Goal: Answer question/provide support: Share knowledge or assist other users

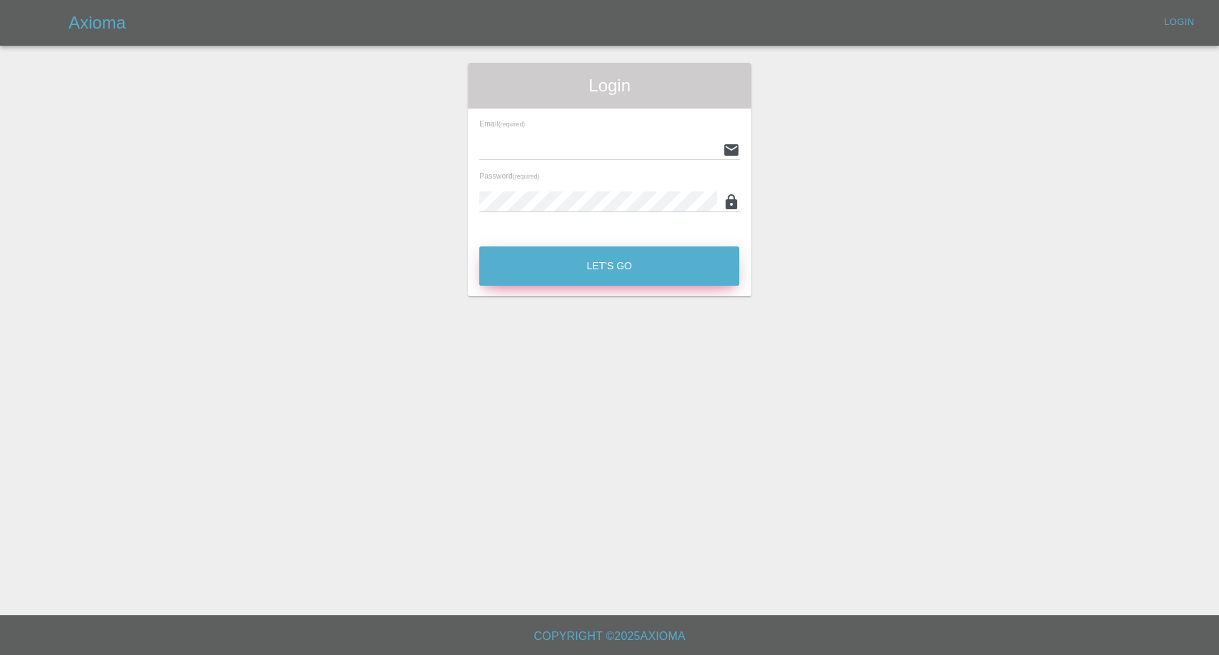
type input "[EMAIL_ADDRESS][DOMAIN_NAME]"
click at [588, 265] on button "Let's Go" at bounding box center [609, 265] width 260 height 39
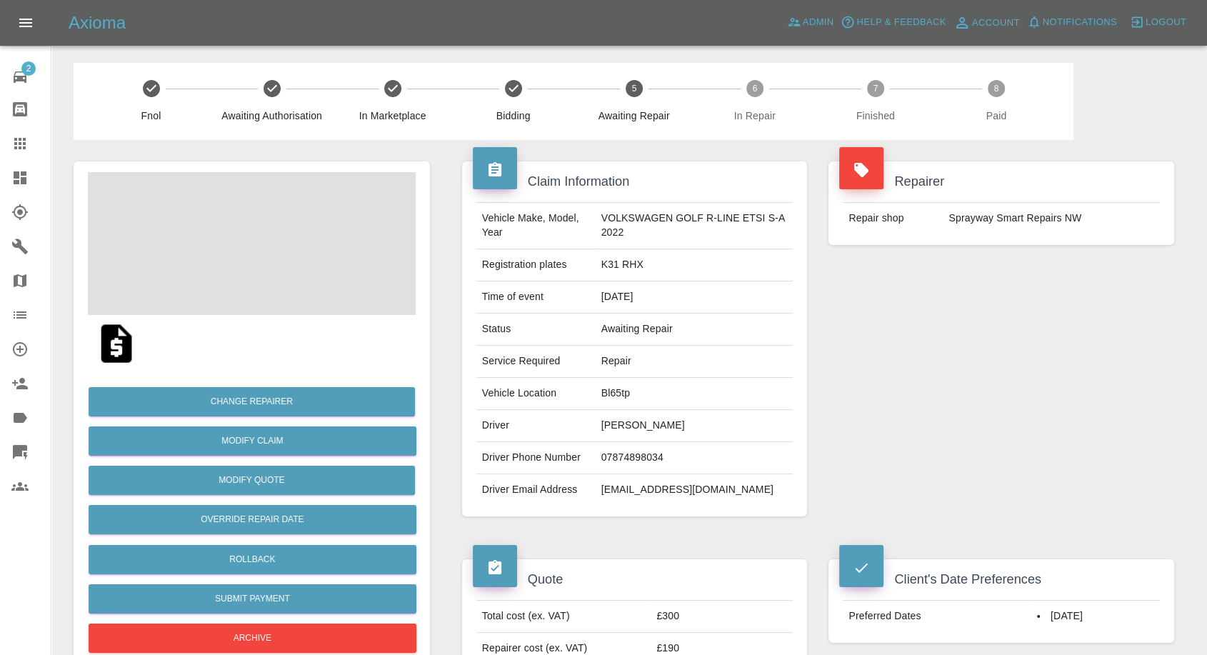
drag, startPoint x: 16, startPoint y: 139, endPoint x: 43, endPoint y: 84, distance: 61.3
click at [16, 139] on icon at bounding box center [19, 143] width 11 height 11
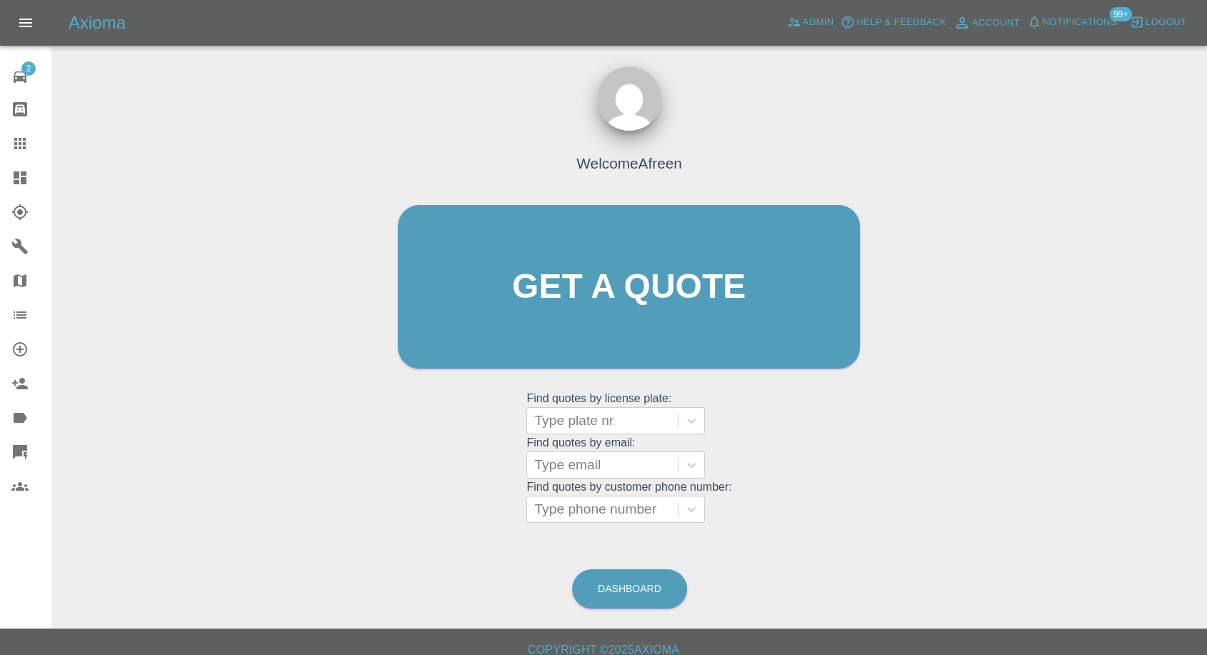
click at [599, 445] on grid "Find quotes by email: Type email" at bounding box center [628, 457] width 205 height 42
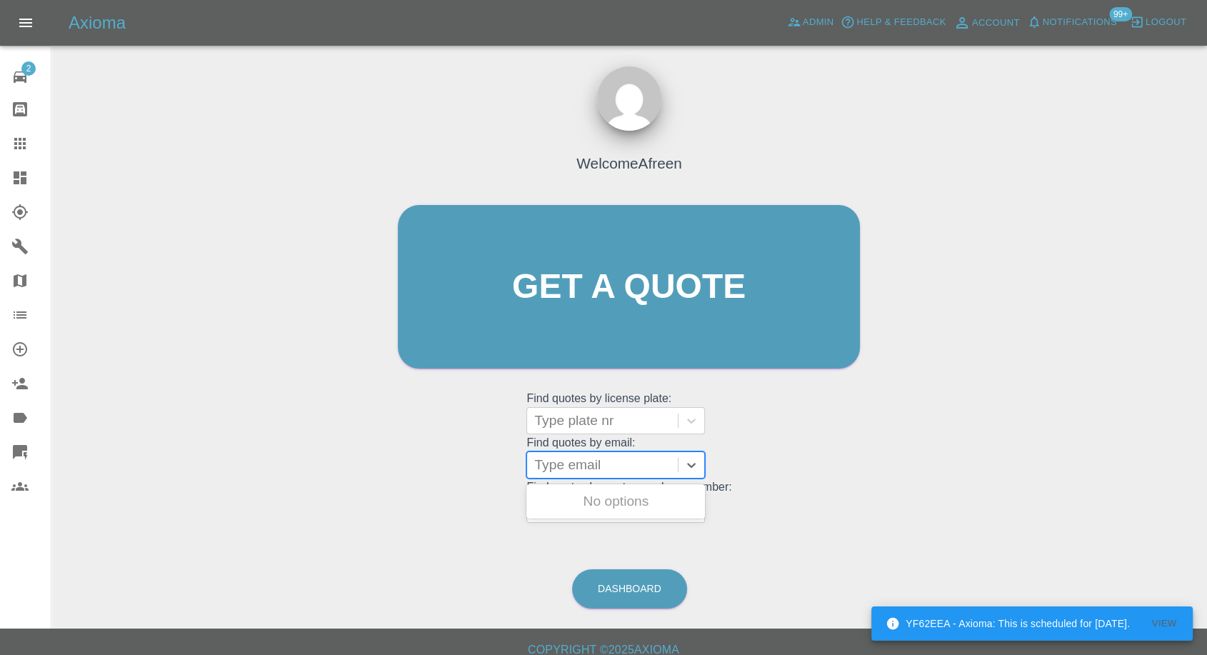
click at [588, 458] on div at bounding box center [602, 465] width 136 height 20
paste input ""[EMAIL_ADDRESS][DOMAIN_NAME]" <undefined>"
drag, startPoint x: 588, startPoint y: 461, endPoint x: 1081, endPoint y: 469, distance: 492.7
click at [1081, 469] on div "Welcome Afreen Get a quote Get a quote Find quotes by license plate: Type plate…" at bounding box center [629, 355] width 1132 height 513
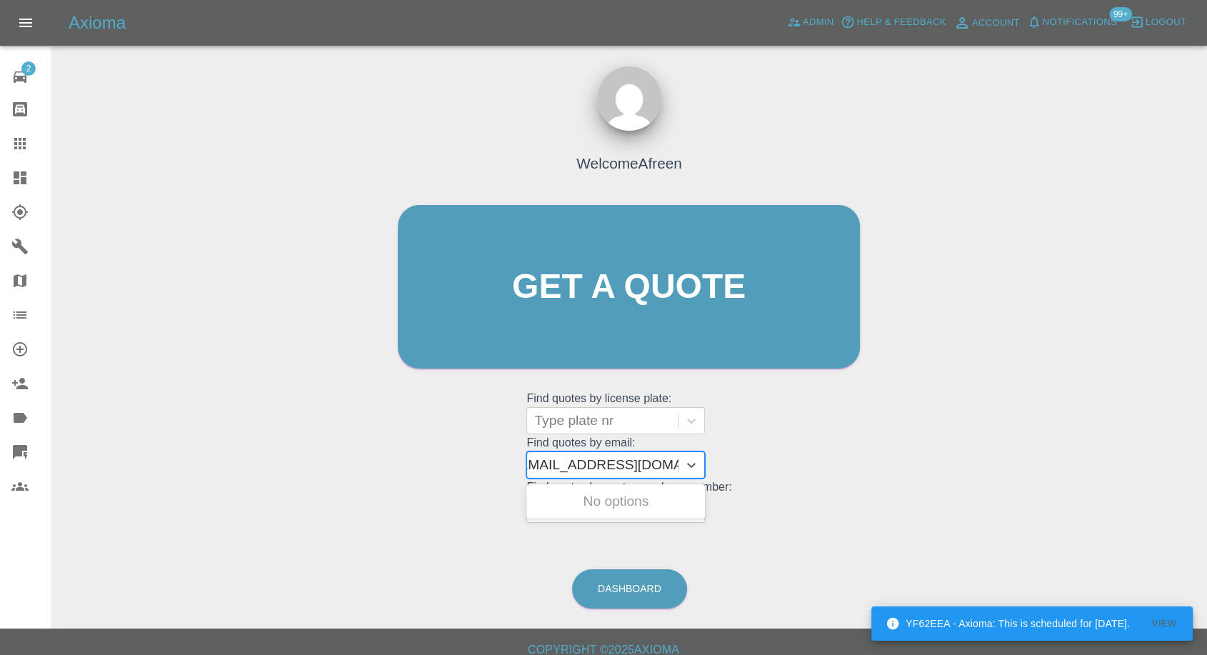
scroll to position [0, 6]
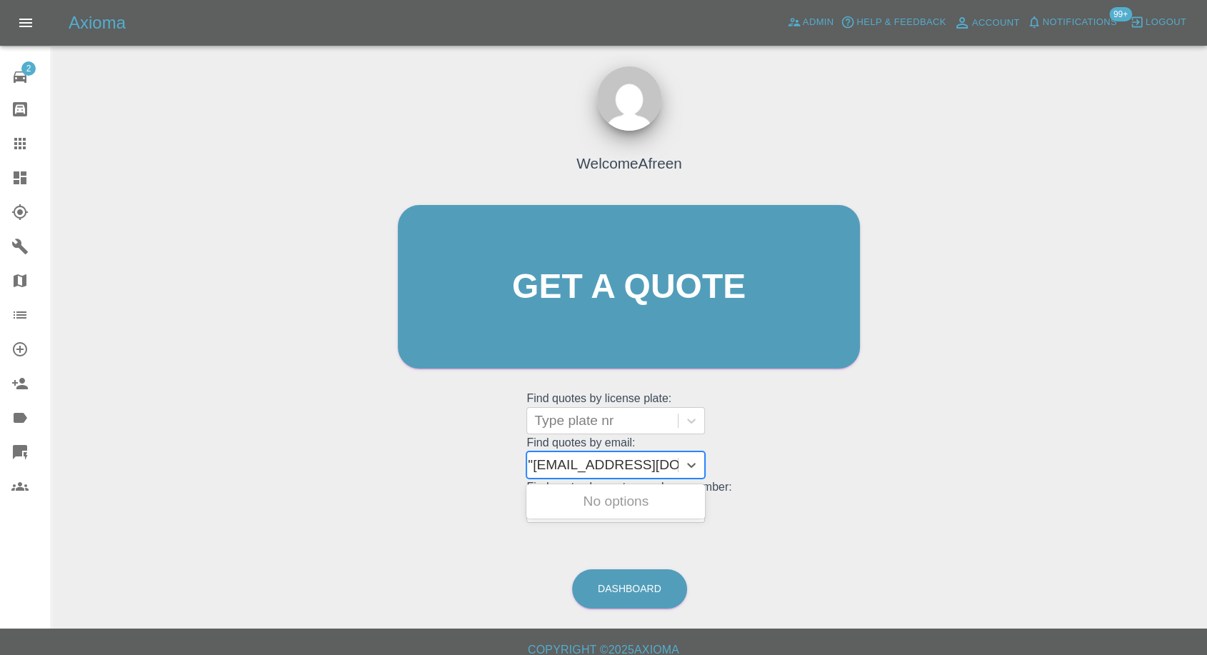
type input "[EMAIL_ADDRESS][DOMAIN_NAME]"
click at [618, 503] on div "BV70OWA, Awaiting Repair" at bounding box center [615, 510] width 178 height 46
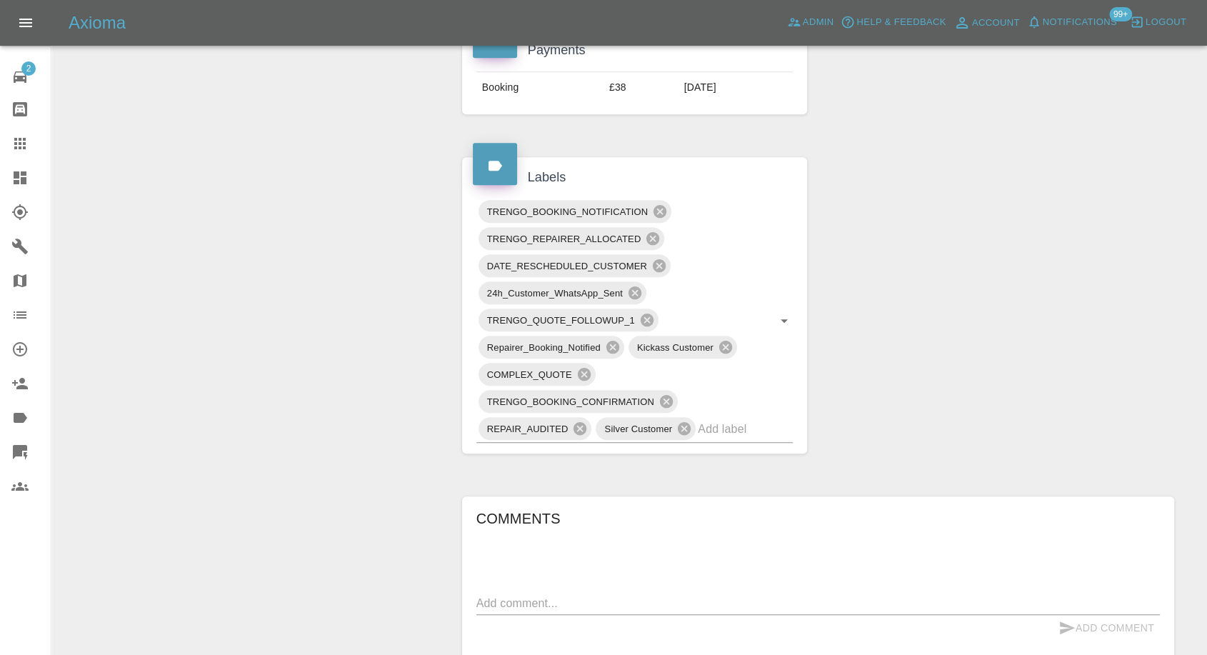
scroll to position [952, 0]
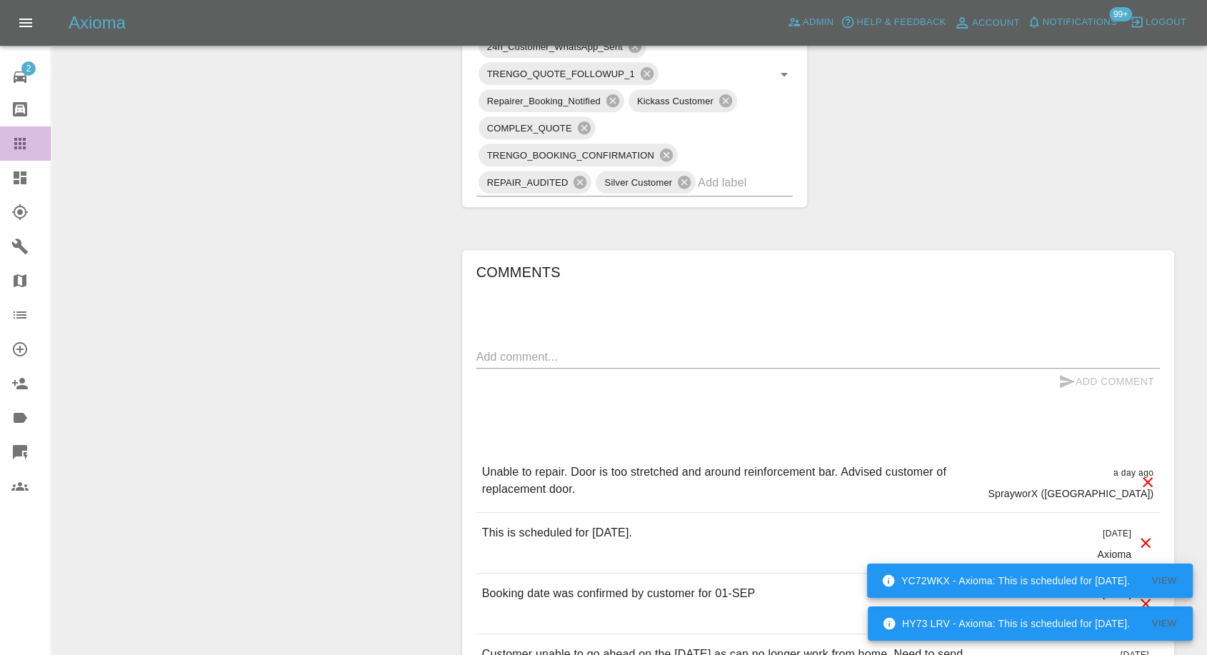
click at [17, 144] on icon at bounding box center [19, 143] width 17 height 17
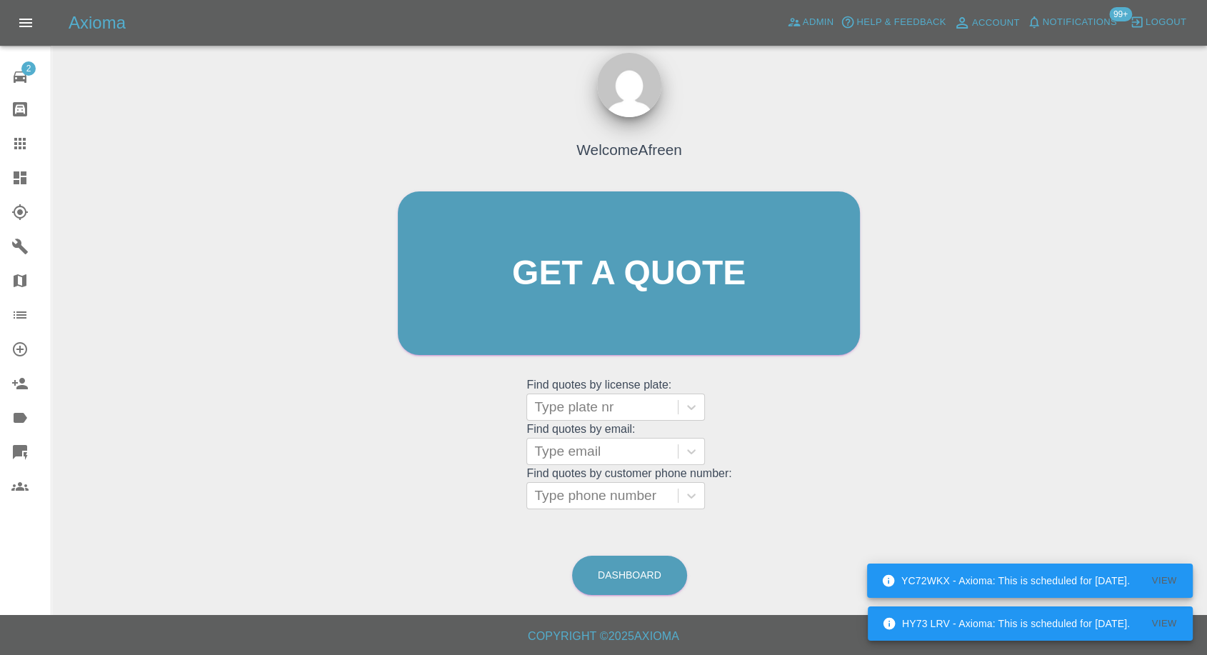
scroll to position [13, 0]
click at [604, 447] on div at bounding box center [602, 452] width 136 height 20
paste input ""[EMAIL_ADDRESS][DOMAIN_NAME]" <undefined>"
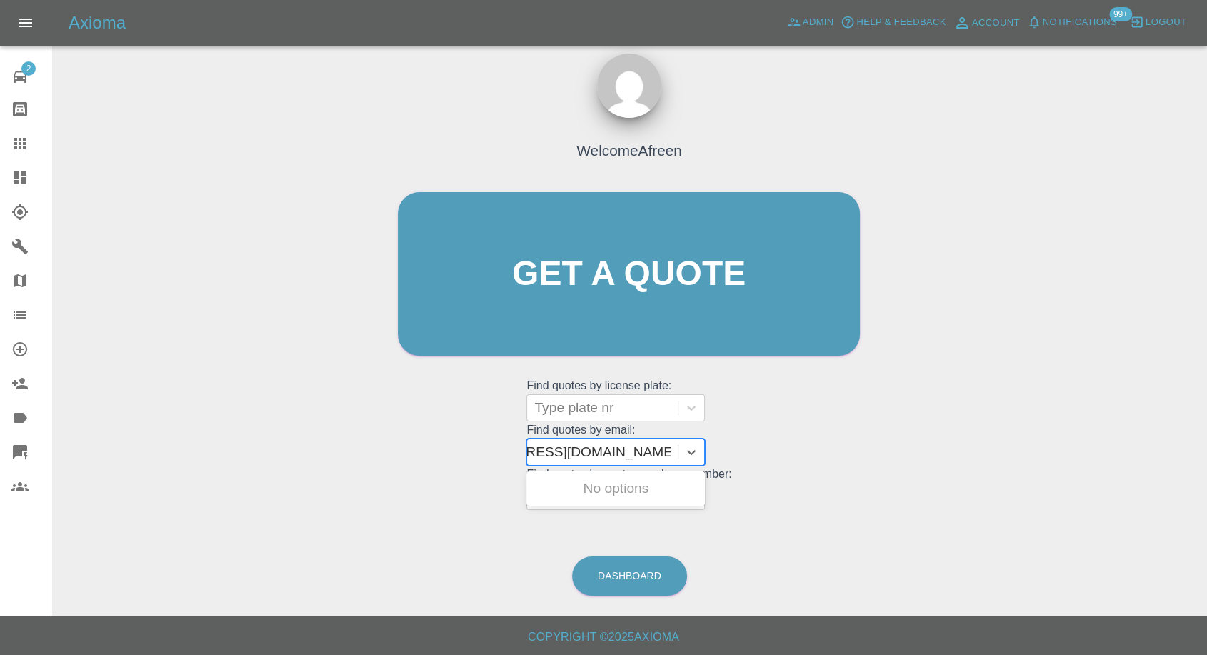
scroll to position [0, 85]
drag, startPoint x: 587, startPoint y: 450, endPoint x: 977, endPoint y: 454, distance: 389.8
click at [977, 454] on div "Welcome Afreen Get a quote Get a quote Find quotes by license plate: Type plate…" at bounding box center [629, 342] width 1132 height 513
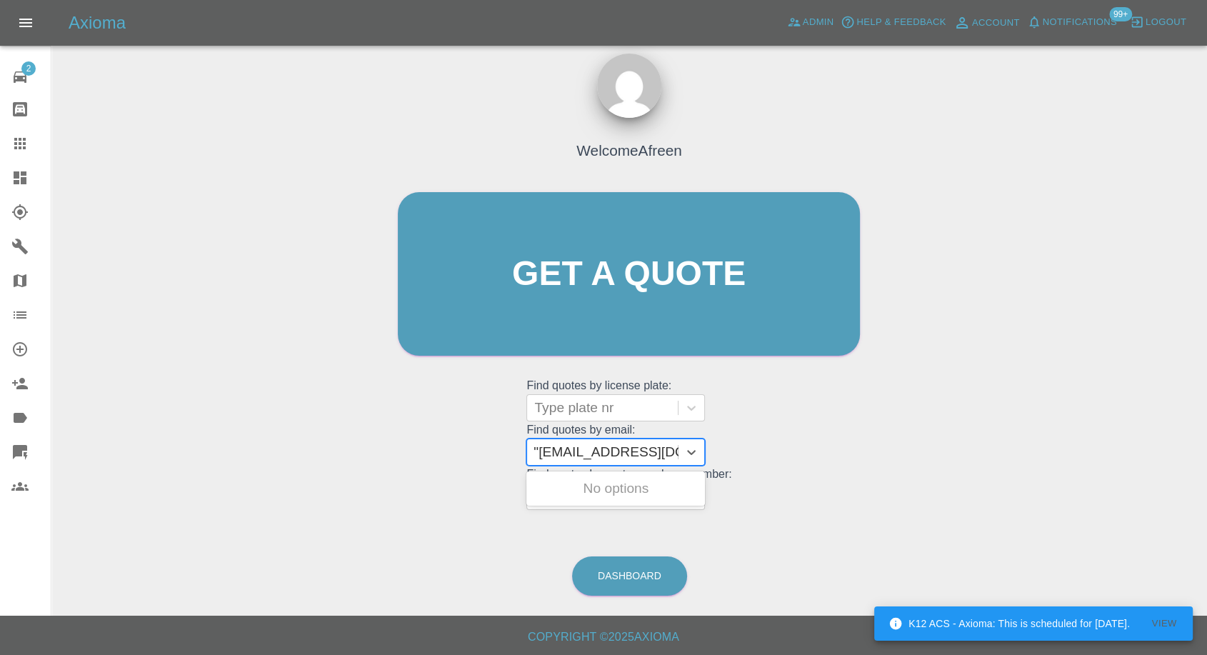
type input "[EMAIL_ADDRESS][DOMAIN_NAME]"
click at [640, 493] on div "M2 VWY, Awaiting Repair" at bounding box center [615, 488] width 178 height 29
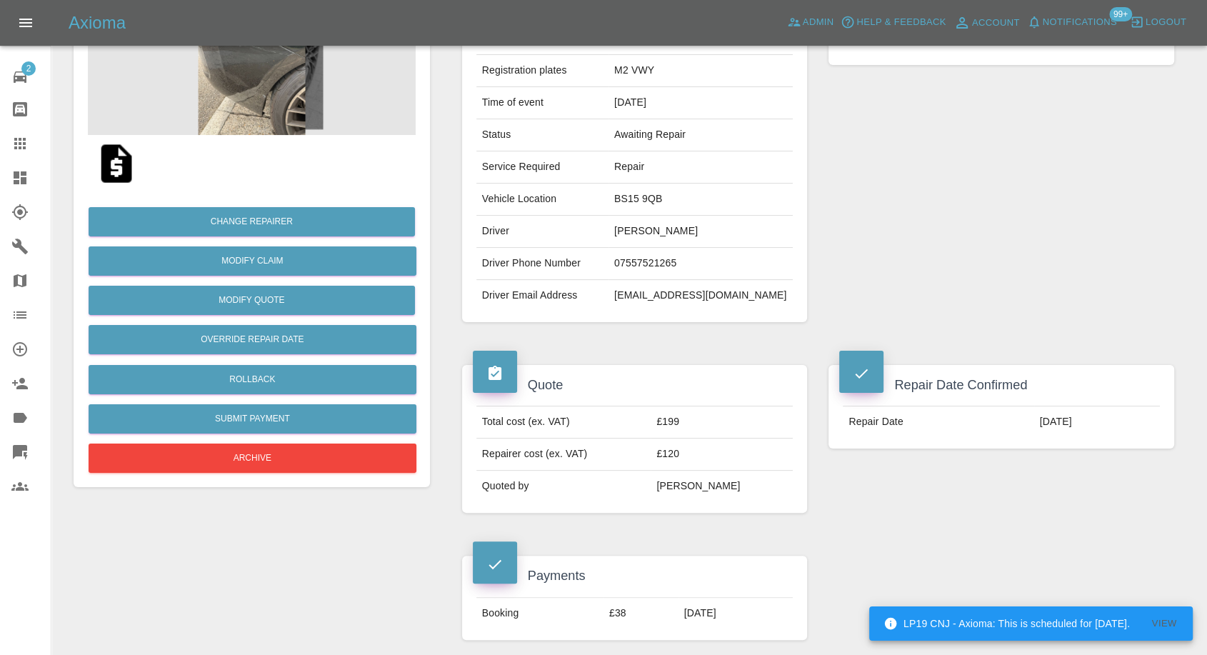
scroll to position [158, 0]
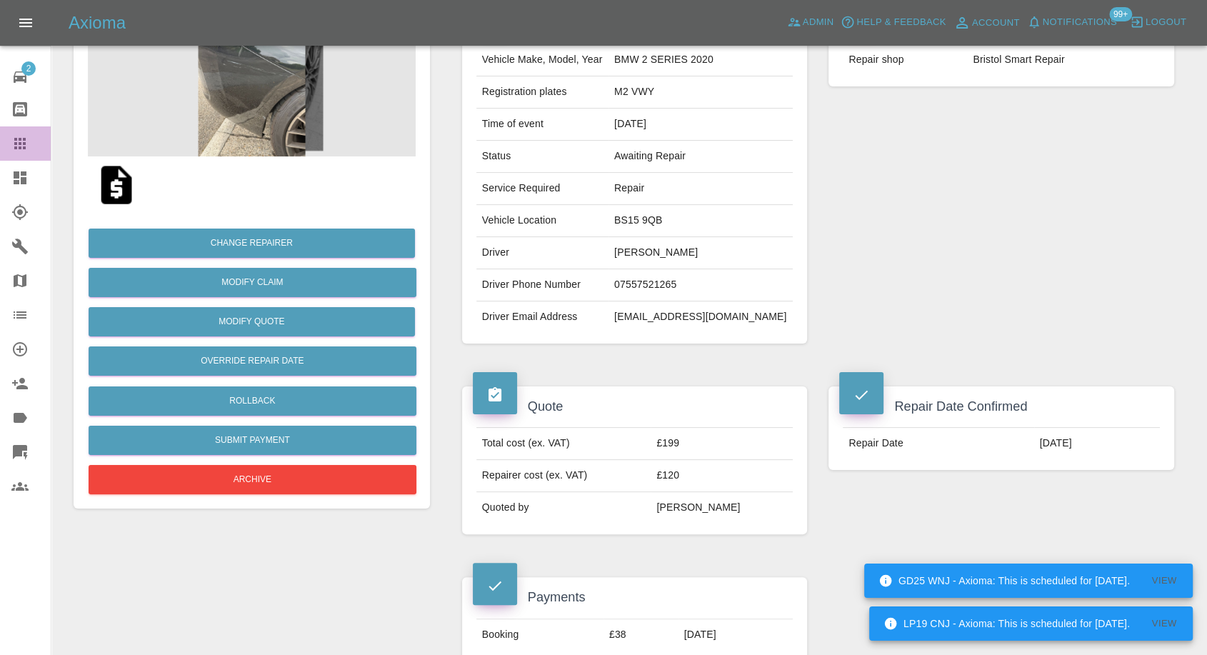
click at [23, 144] on icon at bounding box center [19, 143] width 11 height 11
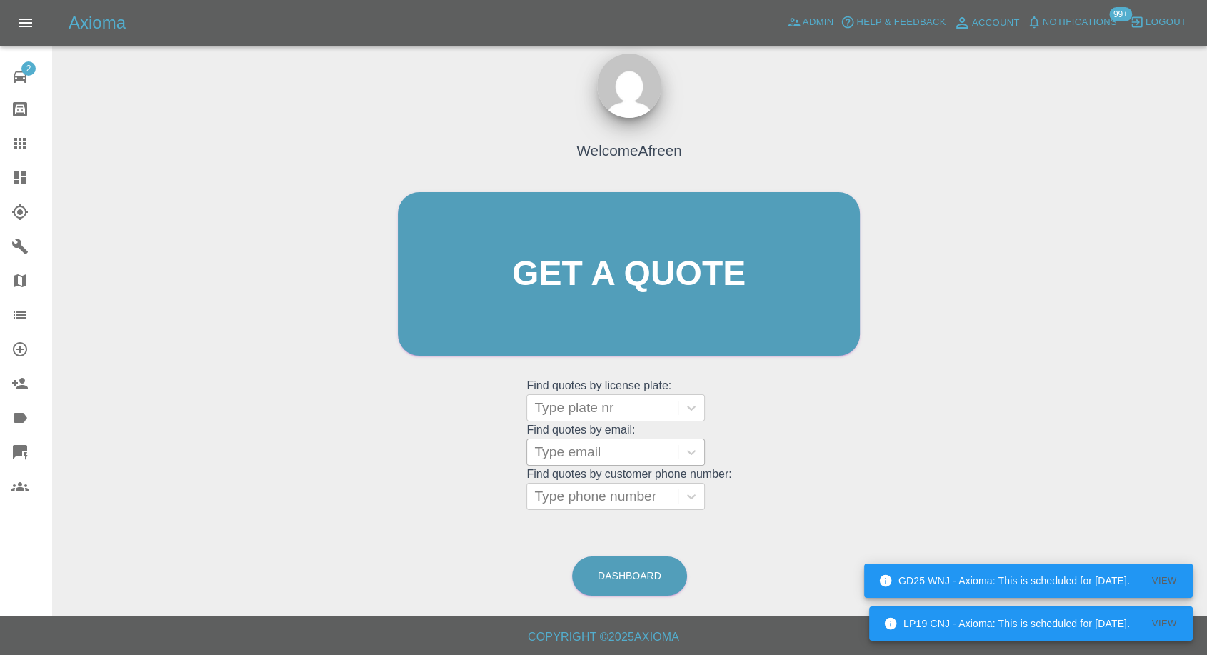
drag, startPoint x: 615, startPoint y: 446, endPoint x: 608, endPoint y: 447, distance: 7.2
click at [614, 446] on div at bounding box center [602, 452] width 136 height 20
paste input ""[EMAIL_ADDRESS][DOMAIN_NAME]" <undefined>"
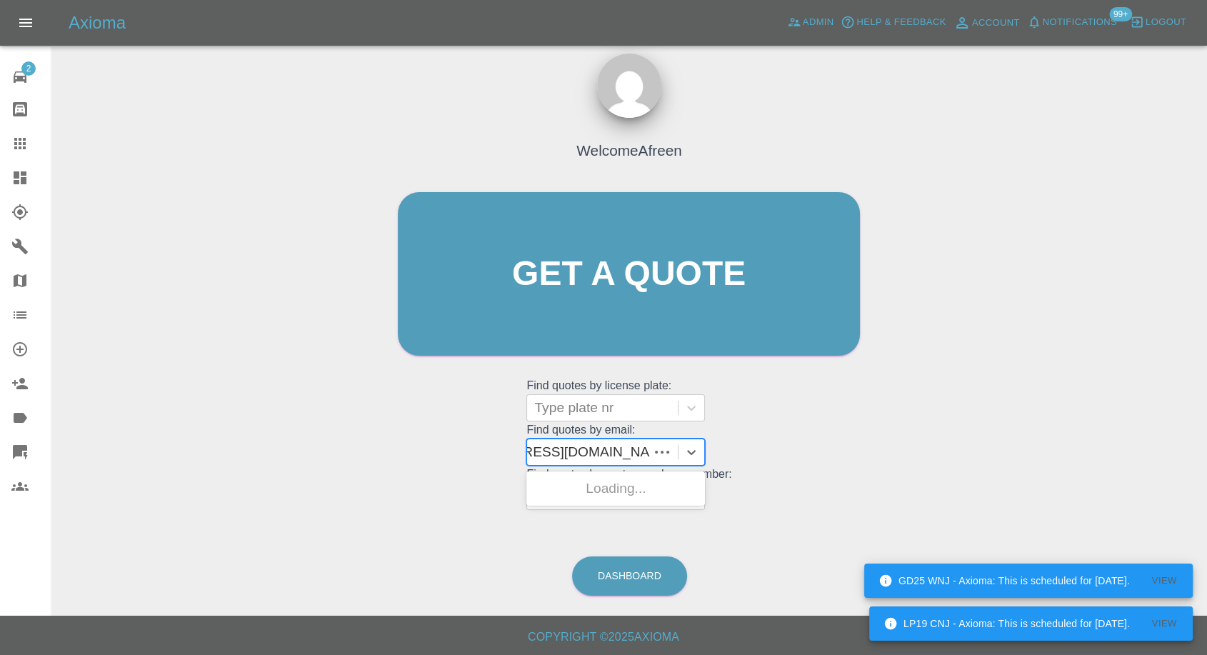
scroll to position [0, 79]
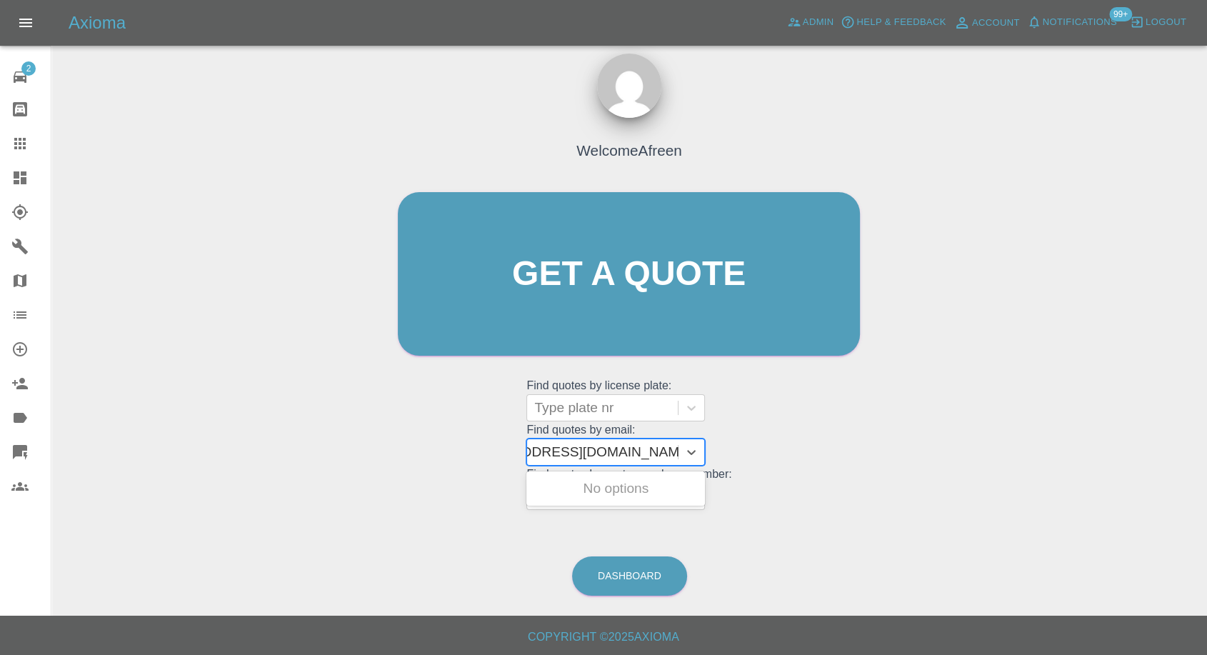
drag, startPoint x: 588, startPoint y: 448, endPoint x: 1015, endPoint y: 457, distance: 426.3
click at [1015, 458] on div "Welcome Afreen Get a quote Get a quote Find quotes by license plate: Type plate…" at bounding box center [629, 342] width 1132 height 513
type input "[EMAIL_ADDRESS][DOMAIN_NAME]"
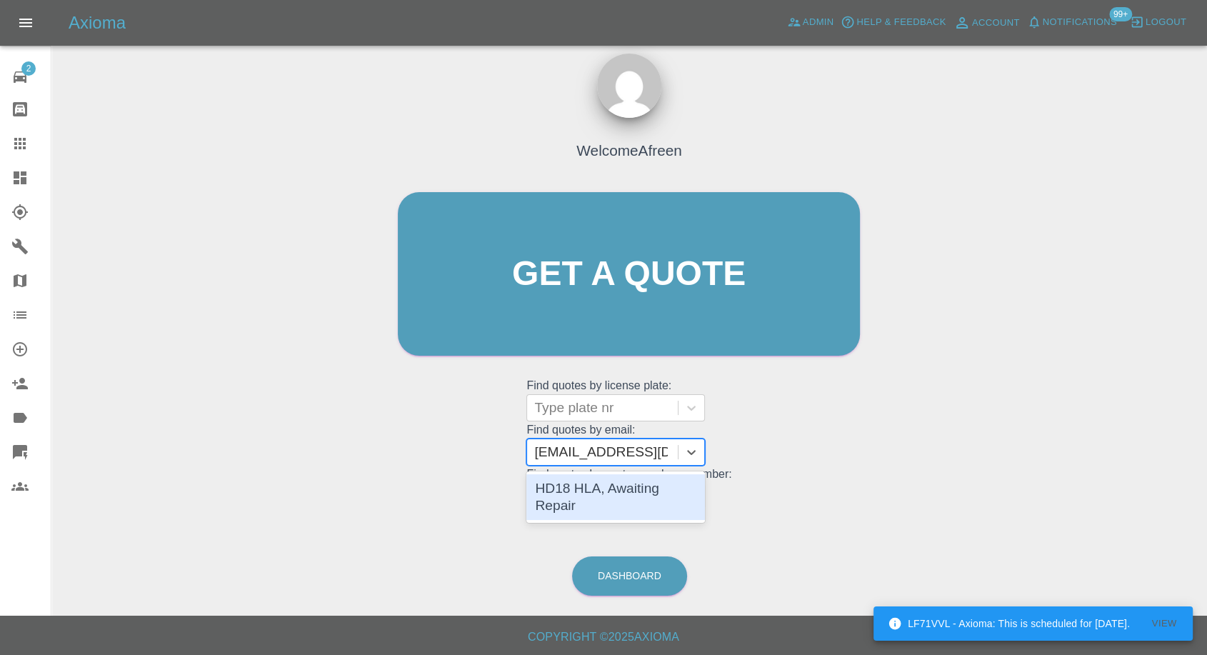
click at [613, 489] on div "HD18 HLA, Awaiting Repair" at bounding box center [615, 497] width 178 height 46
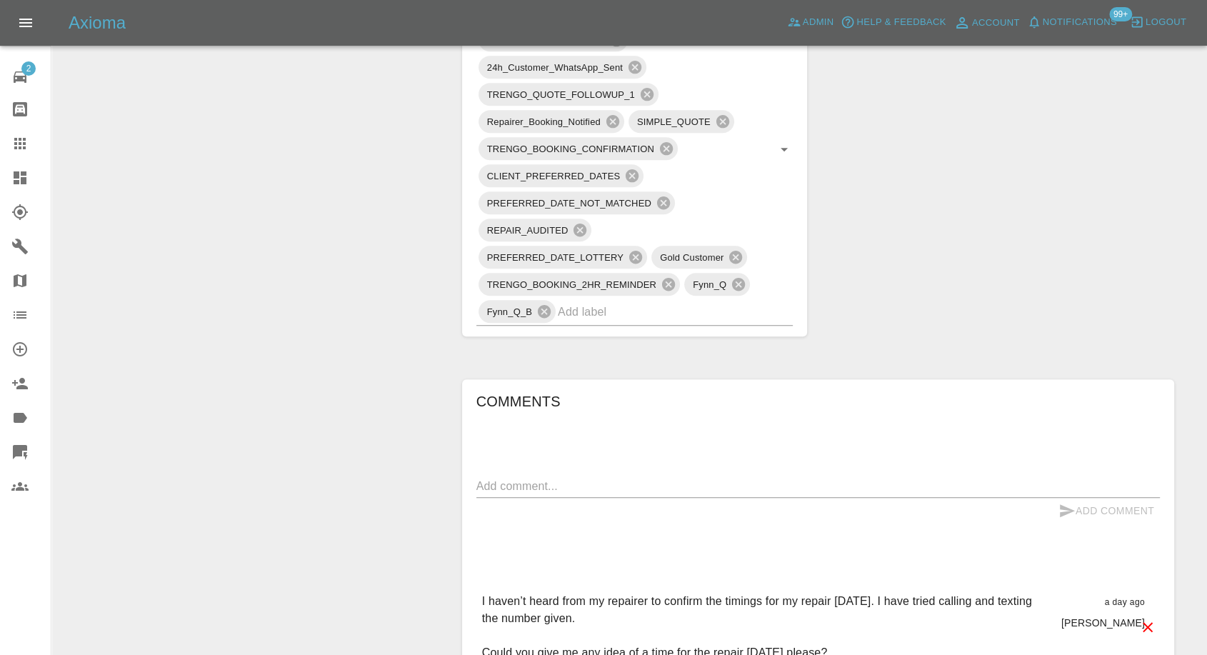
scroll to position [1189, 0]
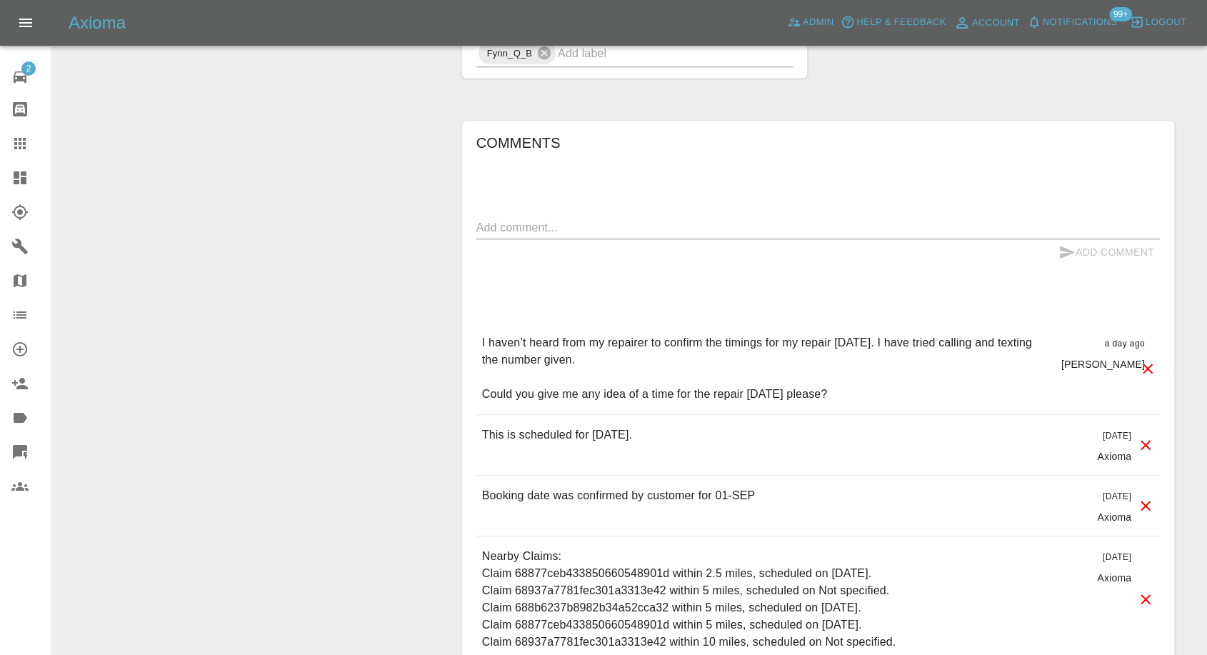
click at [16, 131] on link "Claims" at bounding box center [25, 143] width 51 height 34
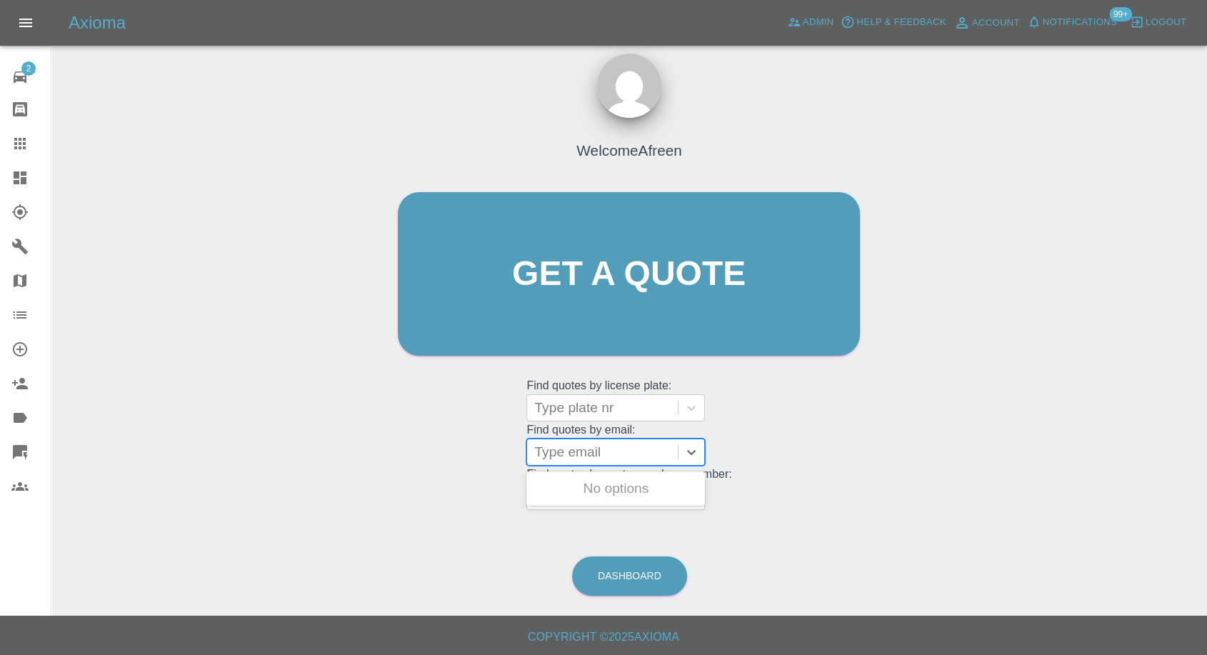
click at [594, 443] on div at bounding box center [602, 452] width 136 height 20
paste input ""[EMAIL_ADDRESS][DOMAIN_NAME]" <undefined>"
drag, startPoint x: 588, startPoint y: 448, endPoint x: 1106, endPoint y: 438, distance: 518.4
click at [1118, 447] on div "Welcome Afreen Get a quote Get a quote Find quotes by license plate: Type plate…" at bounding box center [629, 342] width 1132 height 513
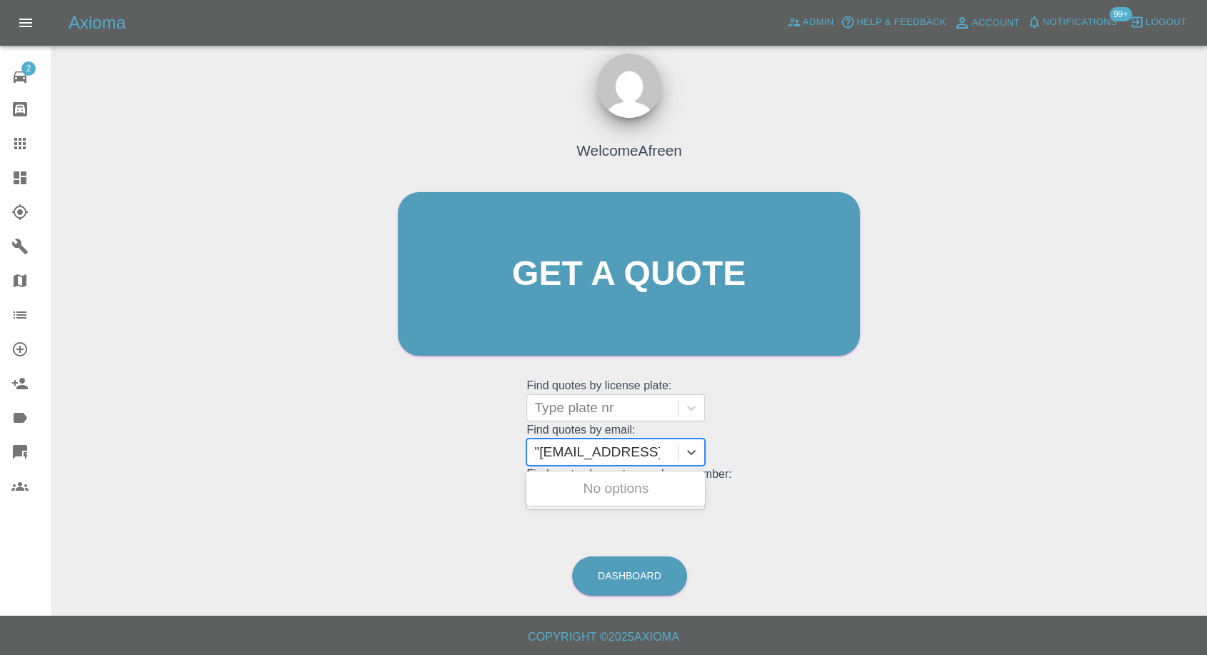
scroll to position [0, 0]
type input "[EMAIL_ADDRESS][DOMAIN_NAME]"
click at [619, 489] on div "WG61XCH, Awaiting Repair" at bounding box center [615, 497] width 178 height 46
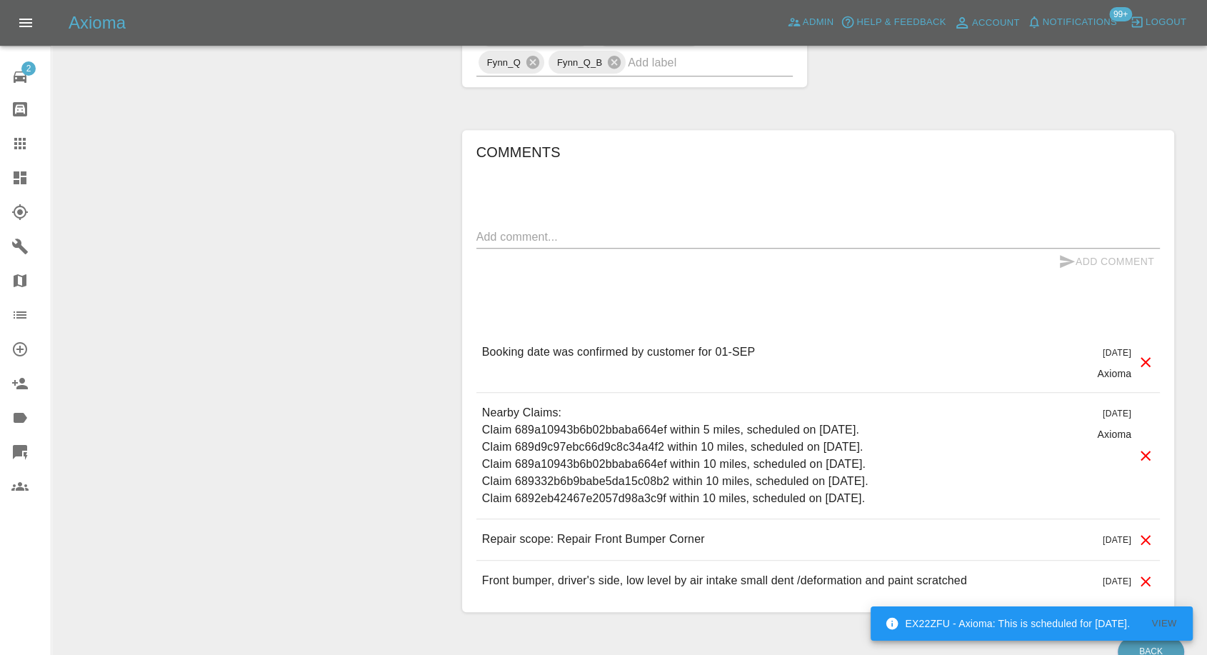
scroll to position [1110, 0]
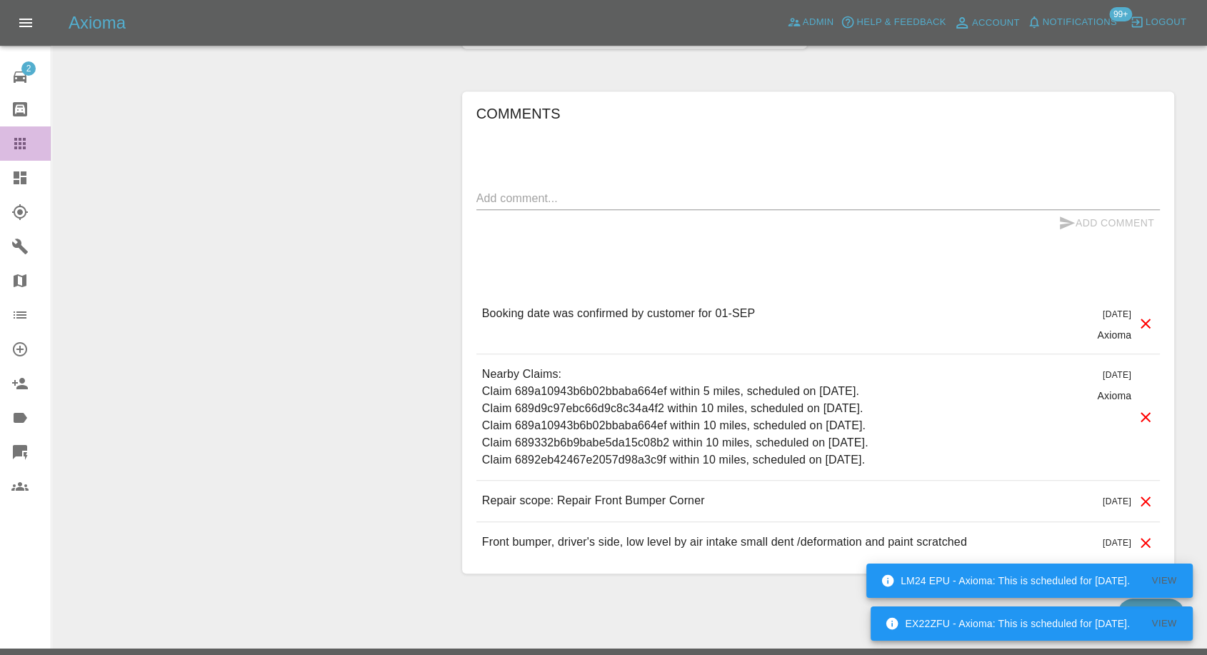
click at [17, 141] on icon at bounding box center [19, 143] width 17 height 17
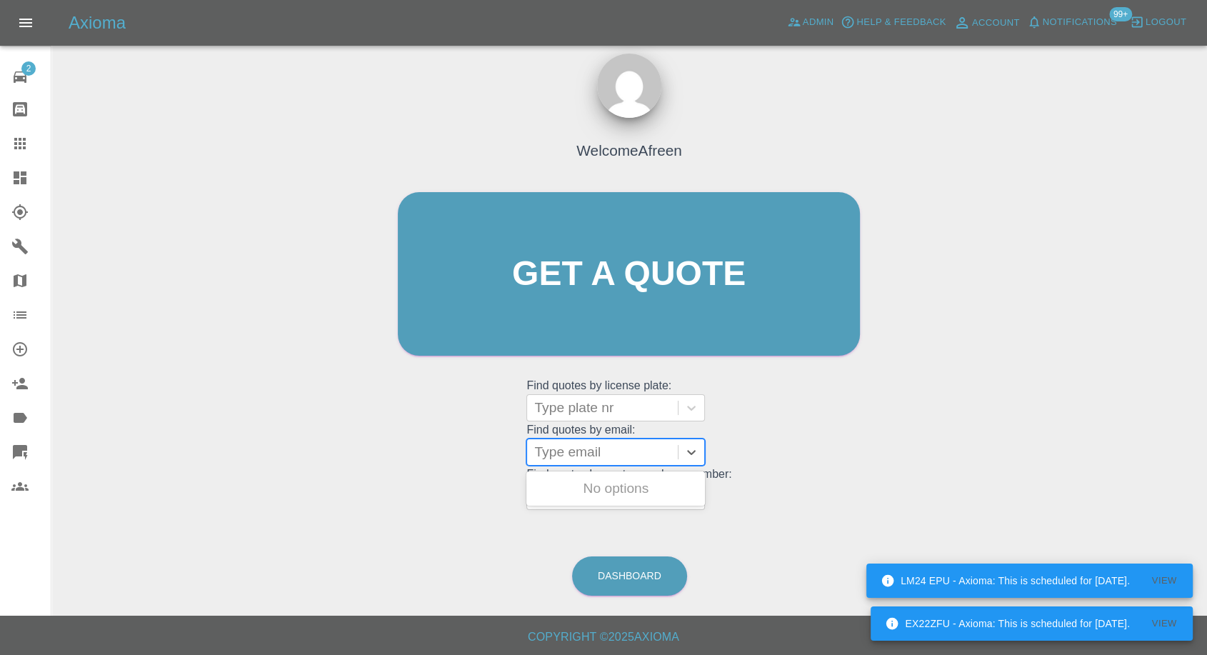
click at [588, 455] on div at bounding box center [602, 452] width 136 height 20
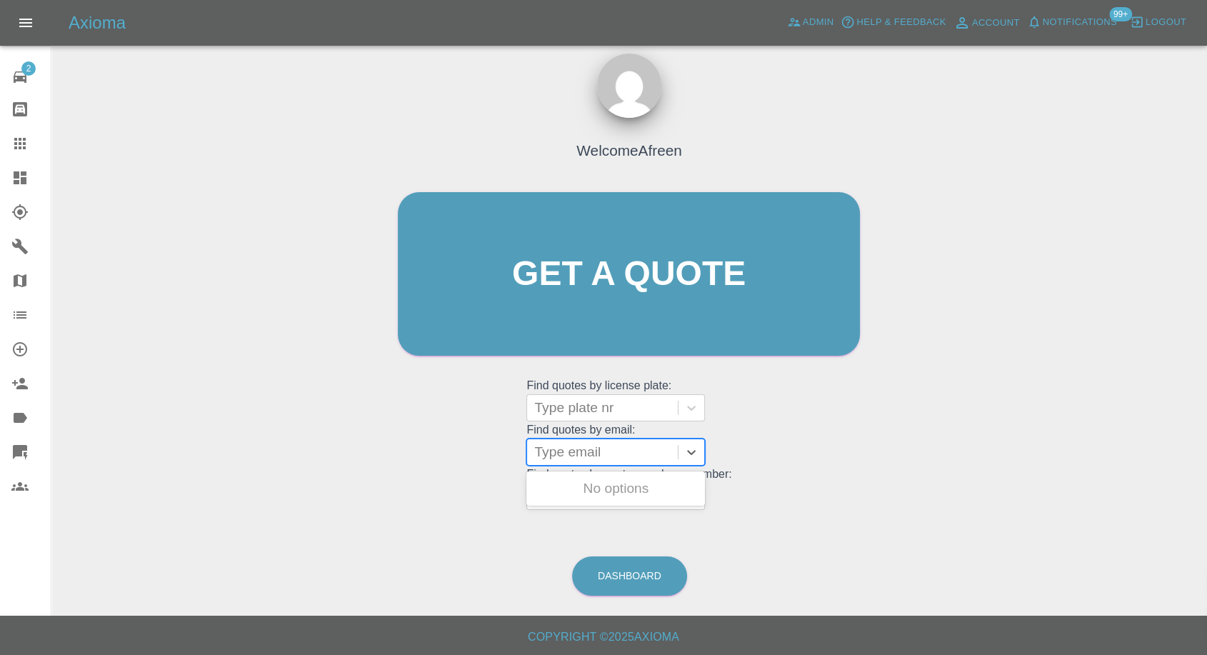
paste input ""[EMAIL_ADDRESS][DOMAIN_NAME]" <undefined>"
drag, startPoint x: 588, startPoint y: 450, endPoint x: 1217, endPoint y: 417, distance: 629.8
click at [1207, 433] on html "Axioma Admin Help & Feedback Account Notifications 99+ Logout 2 Repair home Bod…" at bounding box center [603, 321] width 1207 height 668
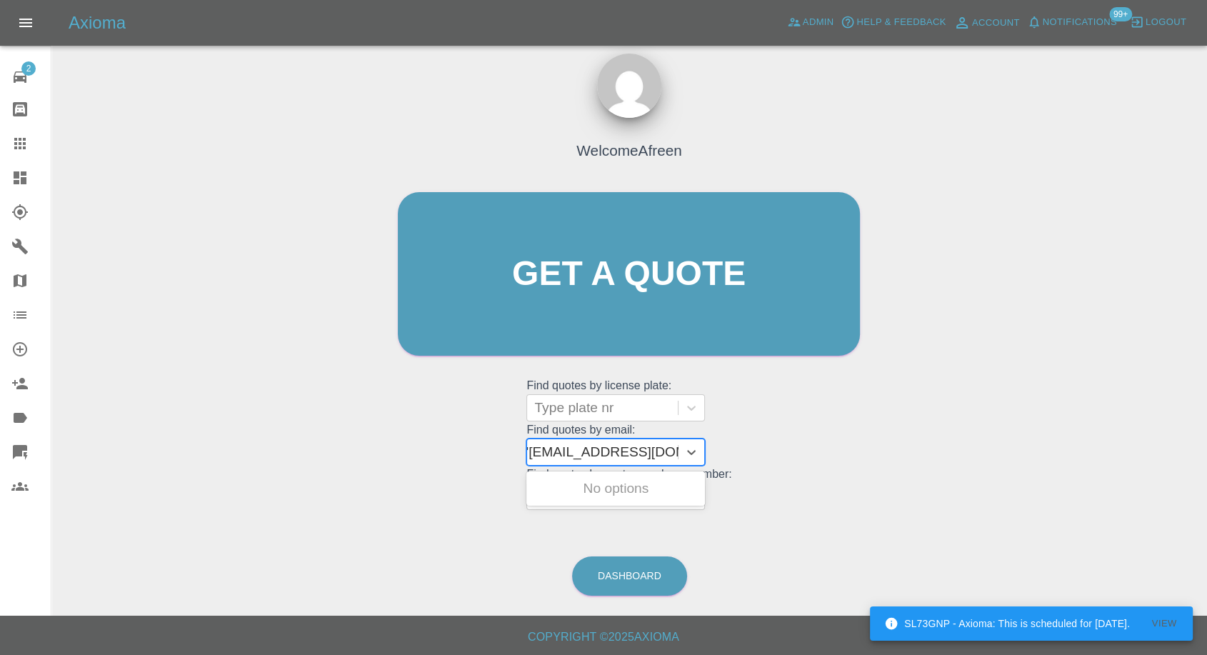
scroll to position [0, 6]
type input "[EMAIL_ADDRESS][DOMAIN_NAME]"
click at [605, 488] on div "YY71HCA, Awaiting Repair" at bounding box center [615, 497] width 178 height 46
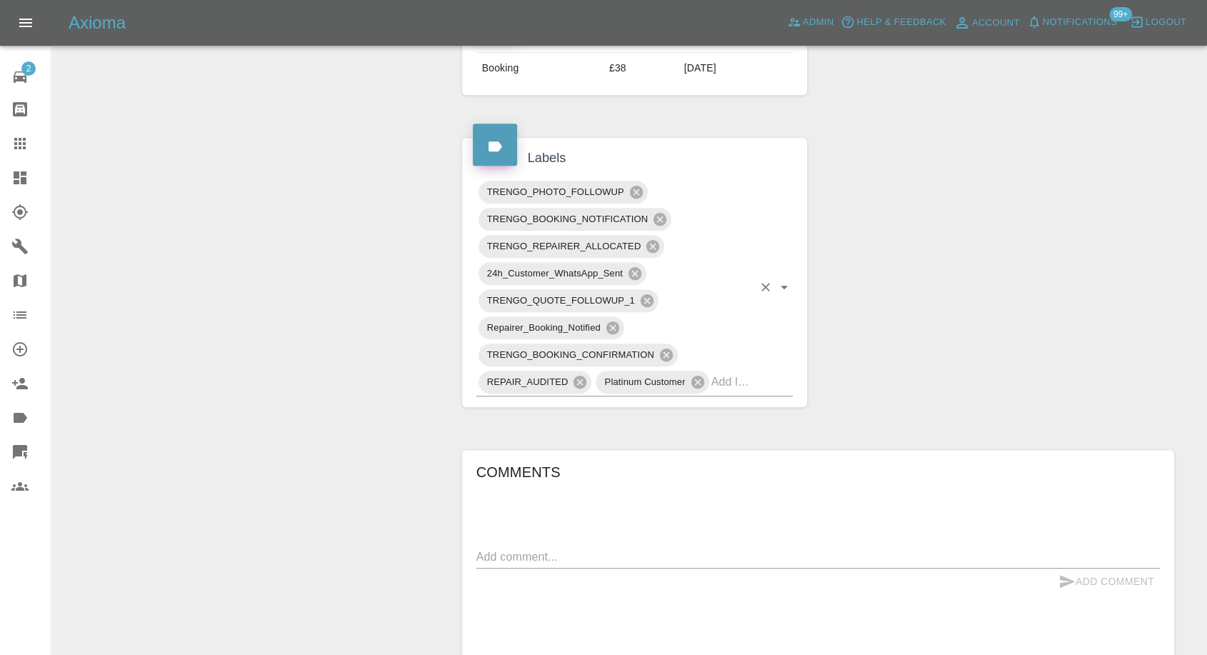
scroll to position [793, 0]
